Goal: Navigation & Orientation: Find specific page/section

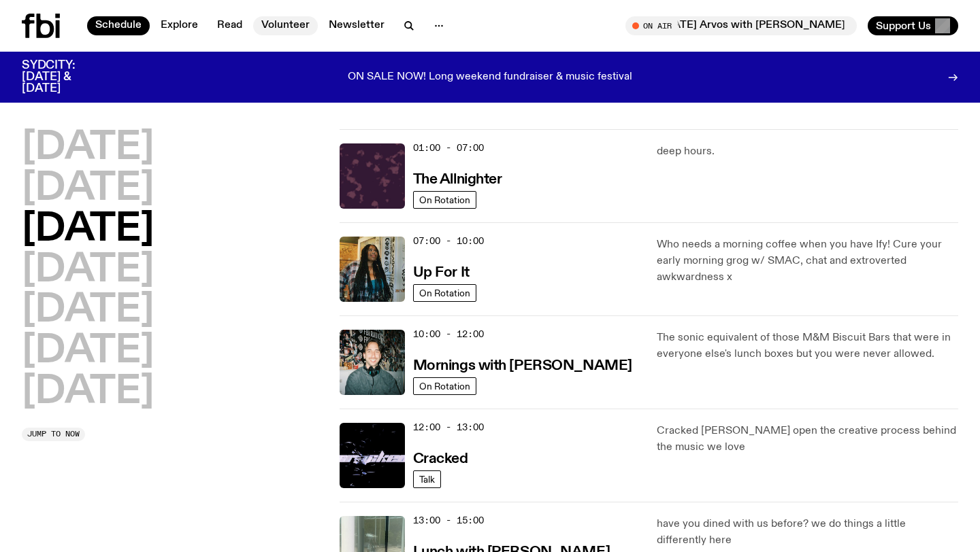
click at [288, 27] on link "Volunteer" at bounding box center [285, 25] width 65 height 19
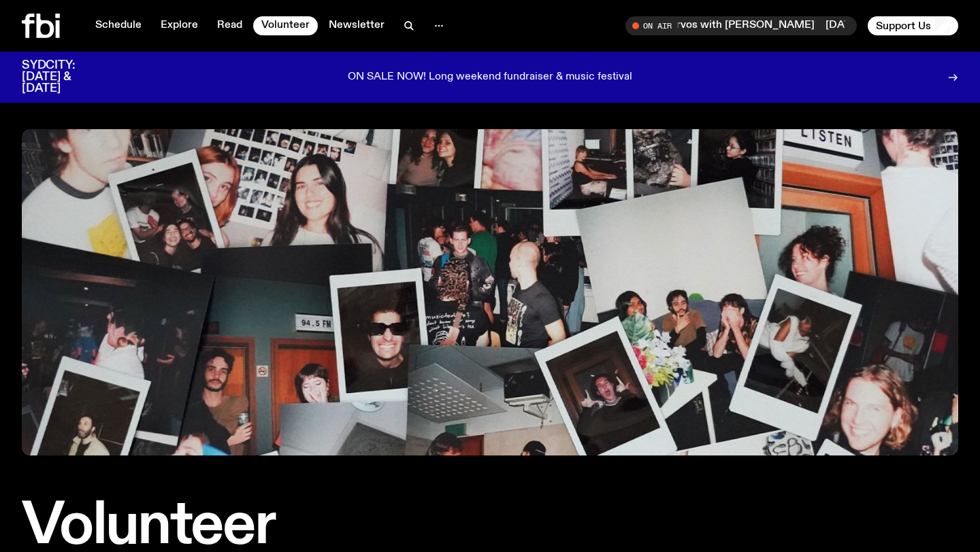
click at [954, 63] on div at bounding box center [914, 77] width 87 height 35
click at [434, 22] on icon "button" at bounding box center [439, 26] width 16 height 16
click at [427, 76] on link "Contact" at bounding box center [439, 77] width 68 height 19
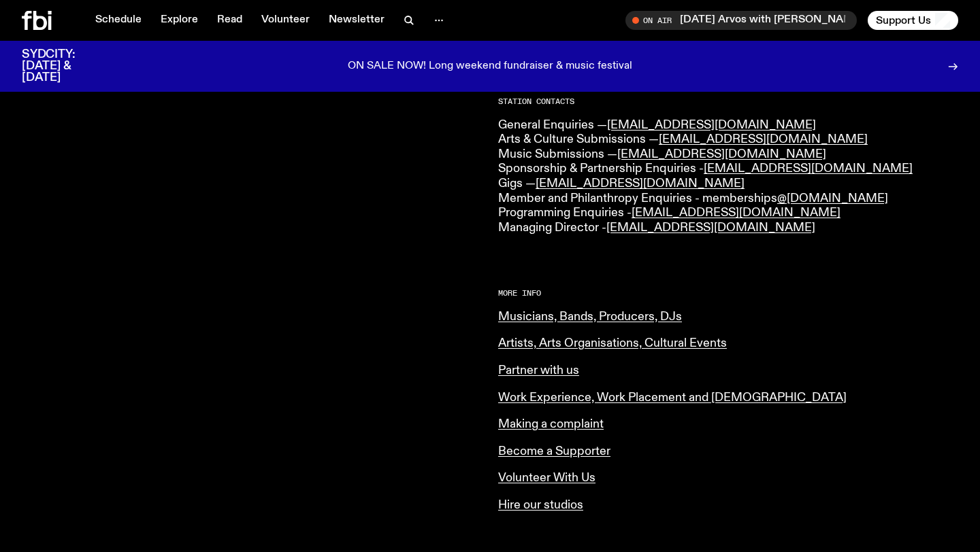
scroll to position [360, 0]
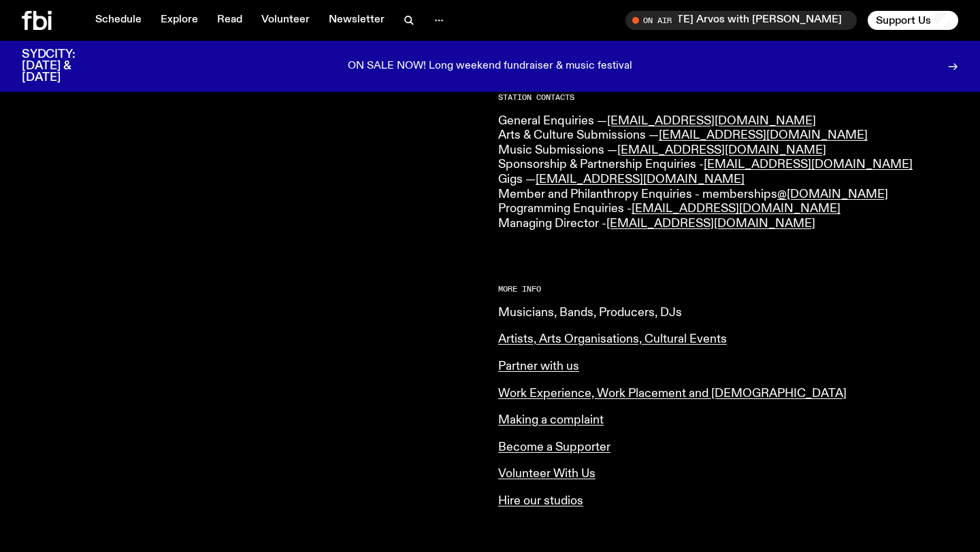
click at [514, 307] on link "Musicians, Bands, Producers, DJs" at bounding box center [590, 313] width 184 height 12
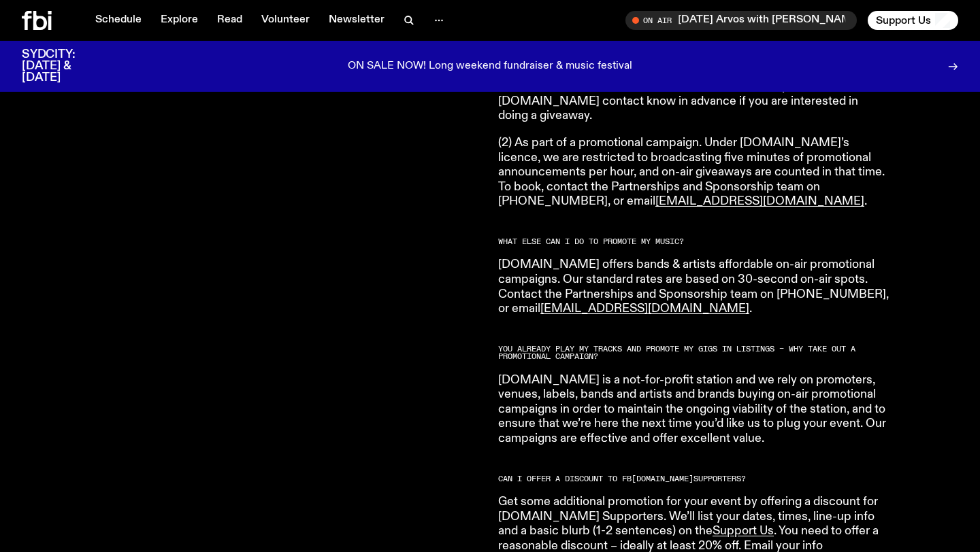
scroll to position [2741, 0]
